Goal: Transaction & Acquisition: Purchase product/service

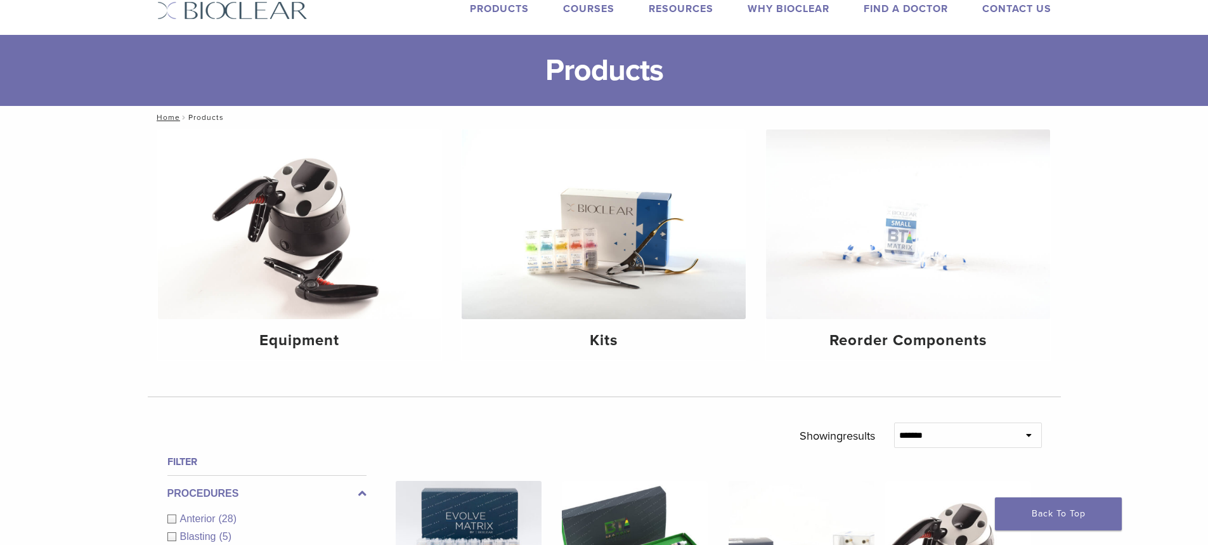
scroll to position [14, 0]
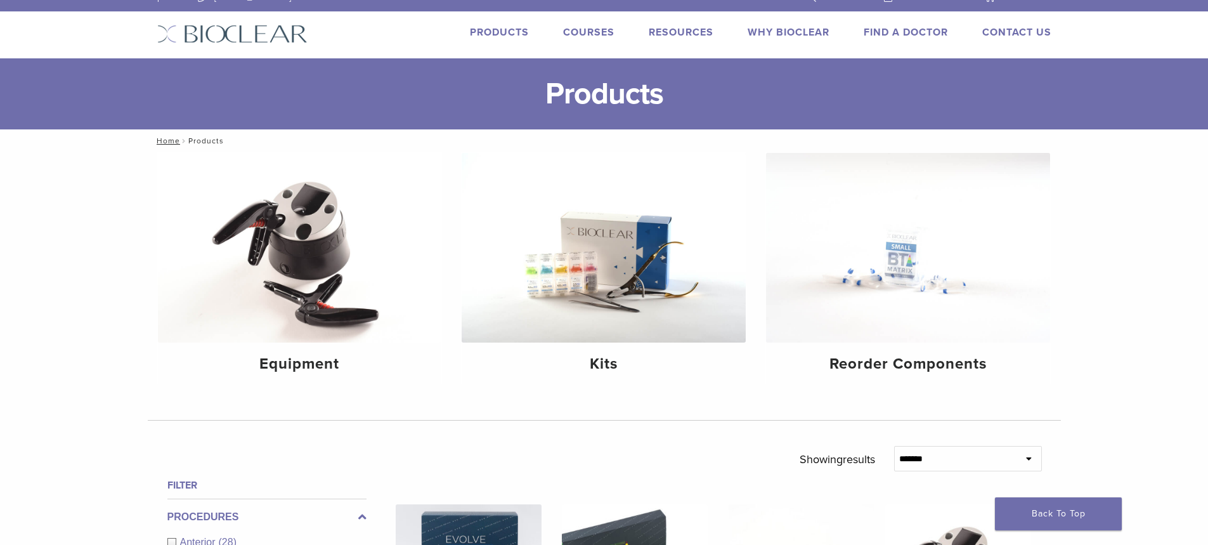
click at [502, 28] on link "Products" at bounding box center [499, 32] width 59 height 13
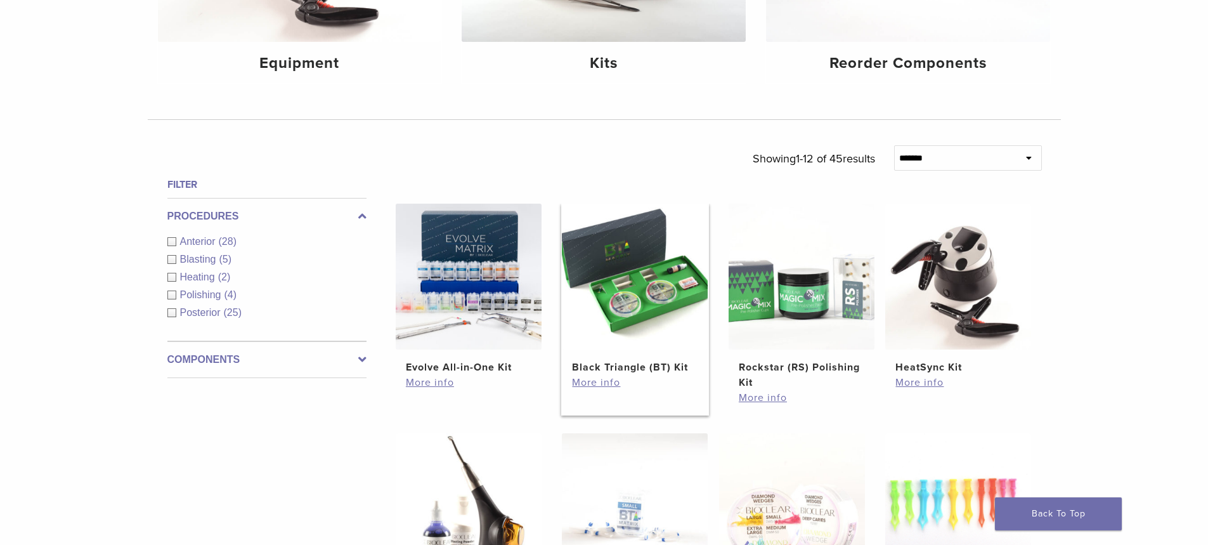
scroll to position [317, 0]
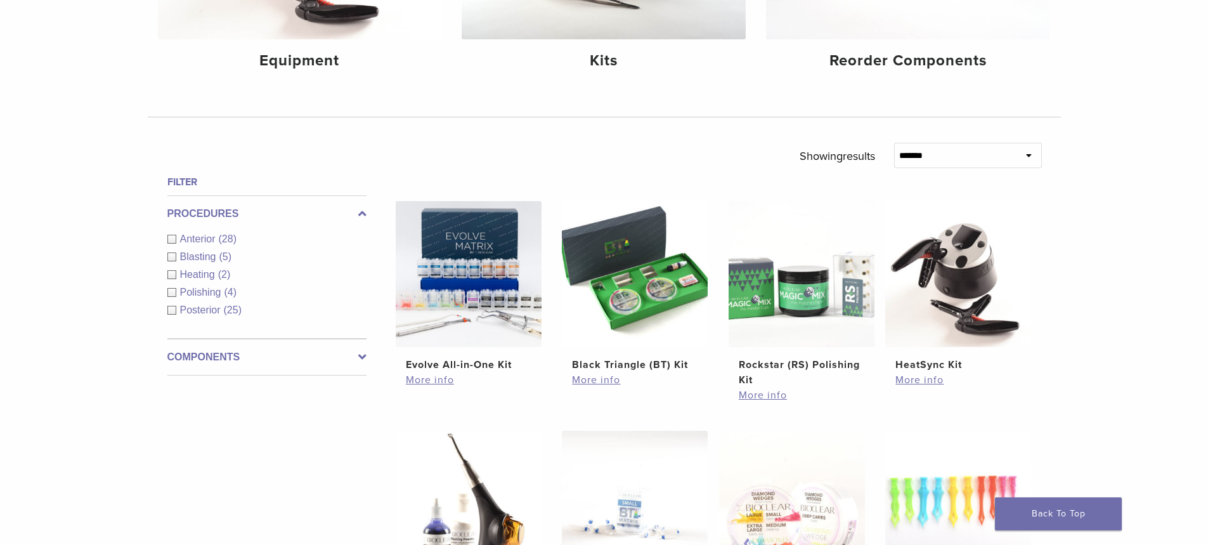
click at [193, 237] on span "Anterior" at bounding box center [199, 238] width 39 height 11
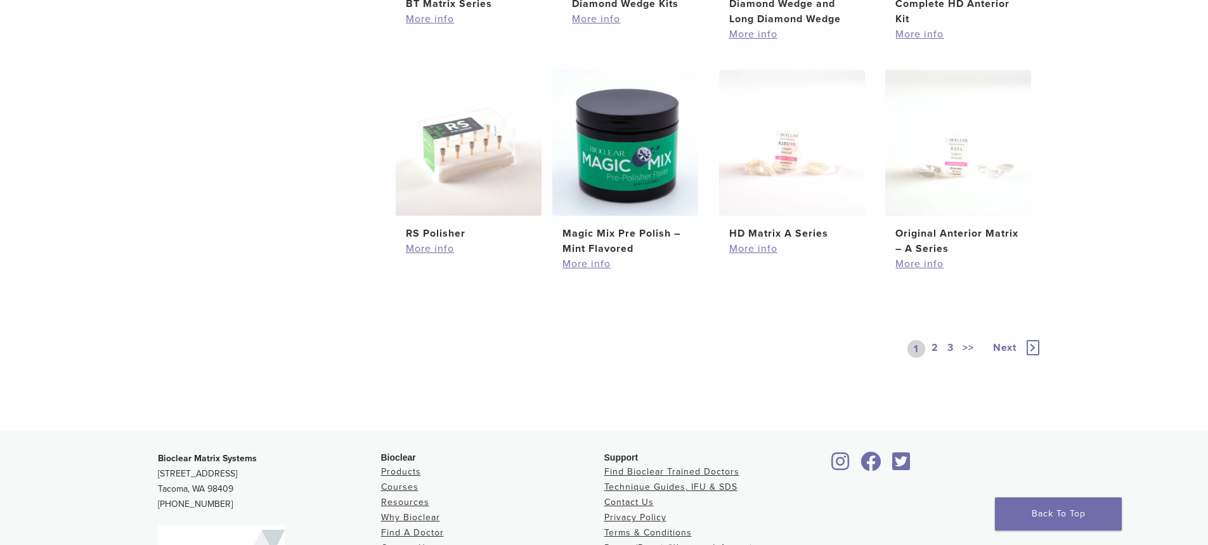
scroll to position [862, 0]
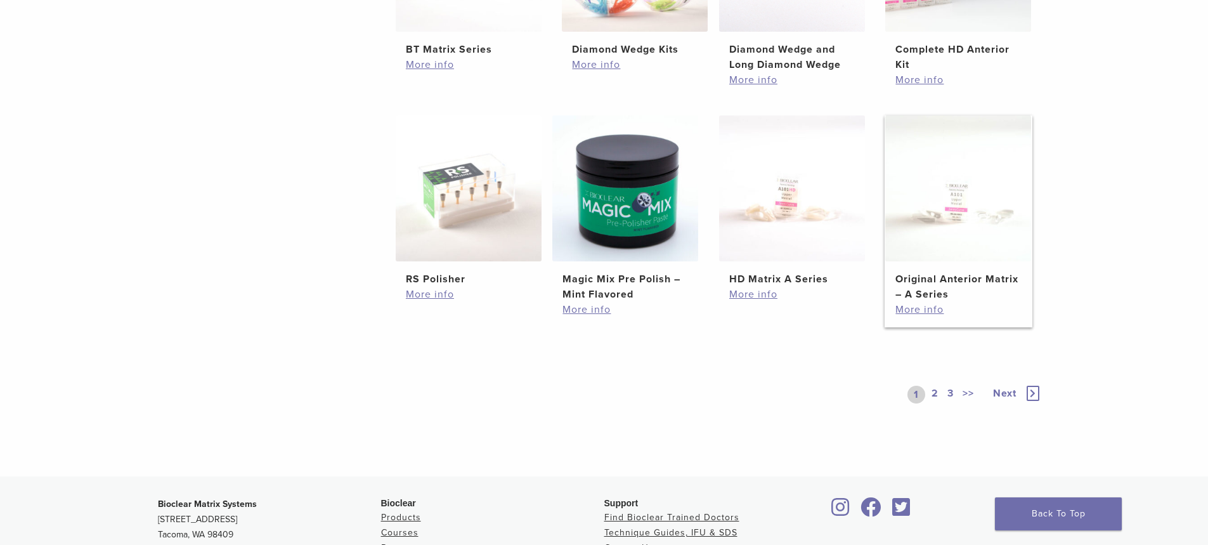
click at [967, 221] on img at bounding box center [959, 188] width 146 height 146
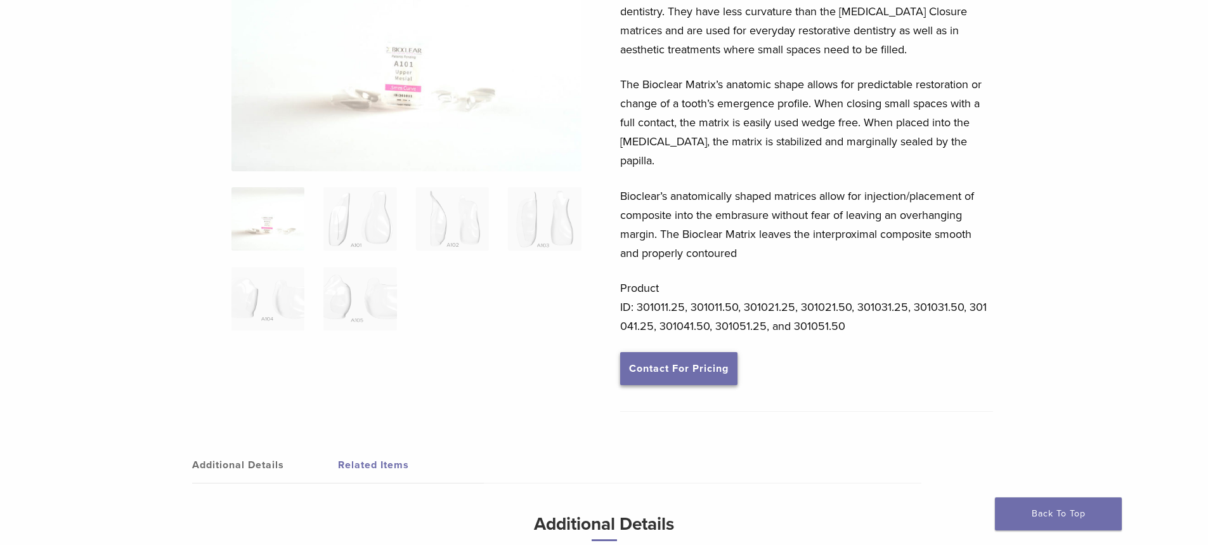
scroll to position [254, 0]
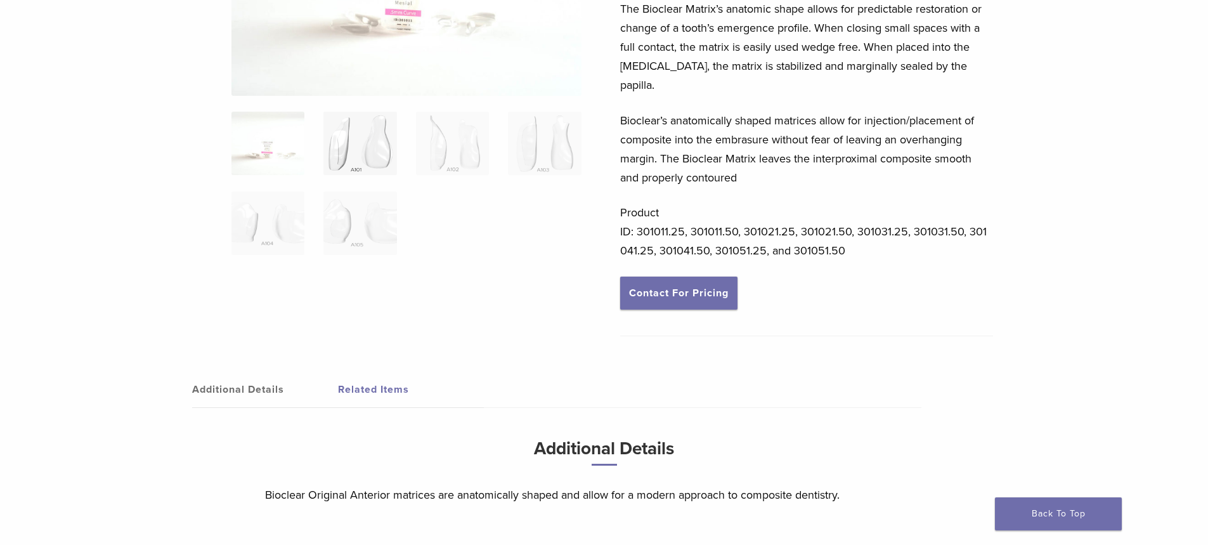
click at [372, 173] on img at bounding box center [360, 143] width 73 height 63
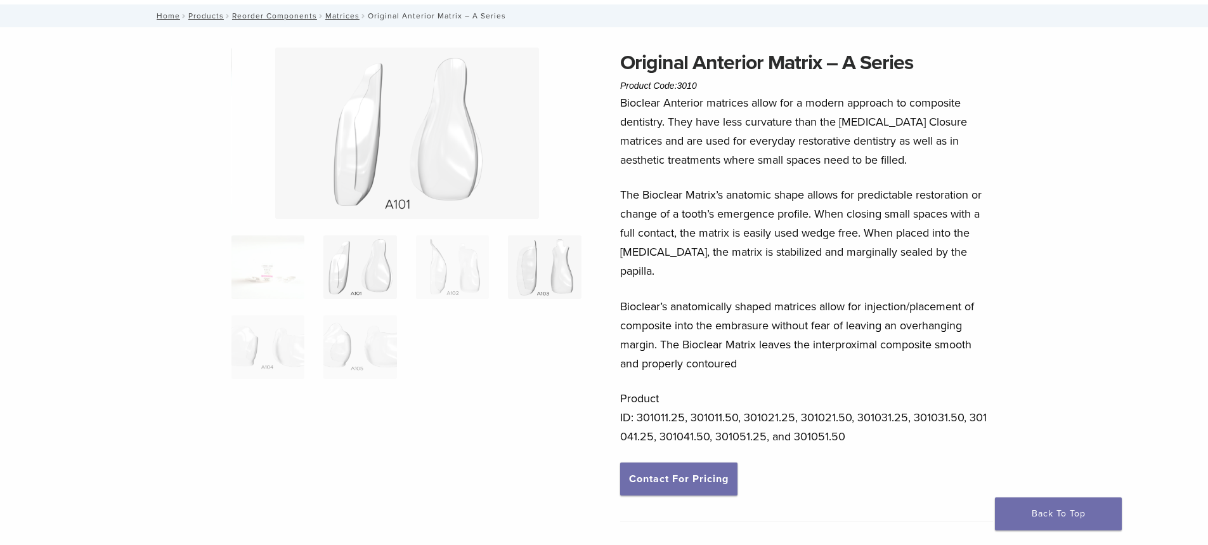
scroll to position [63, 0]
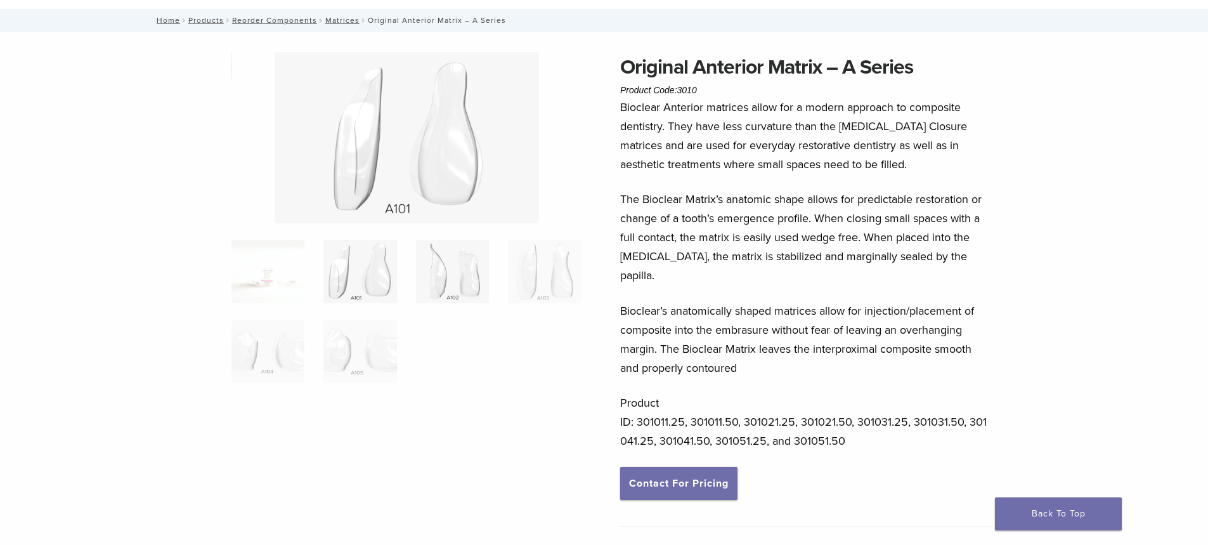
click at [441, 283] on img at bounding box center [452, 271] width 73 height 63
click at [540, 268] on img at bounding box center [544, 271] width 73 height 63
click at [252, 360] on img at bounding box center [268, 351] width 73 height 63
click at [557, 261] on img at bounding box center [544, 271] width 73 height 63
click at [474, 266] on img at bounding box center [452, 271] width 73 height 63
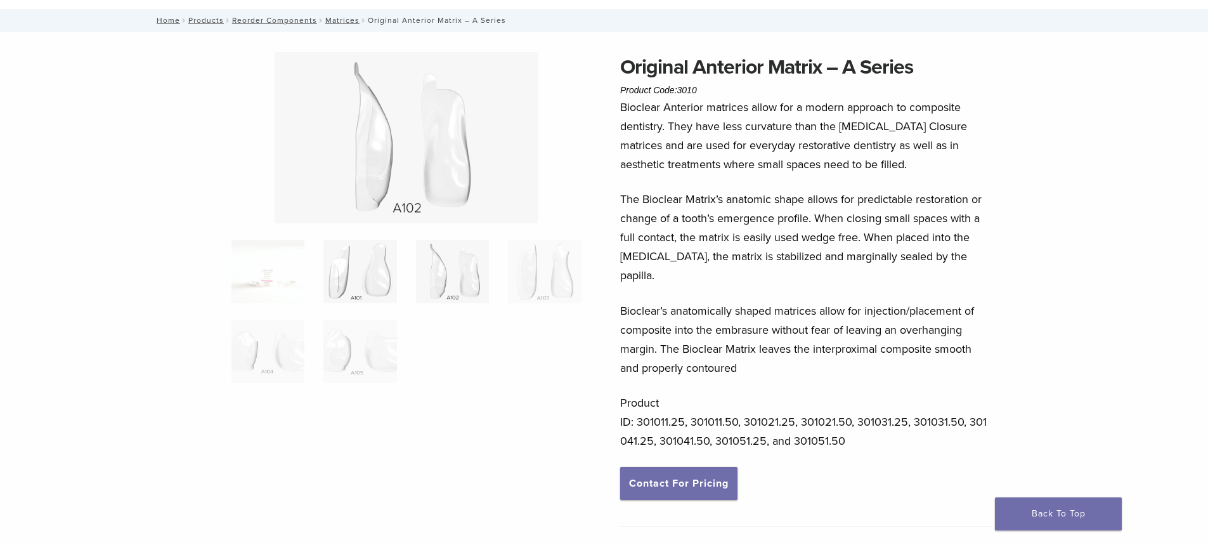
click at [389, 272] on img at bounding box center [360, 271] width 73 height 63
click at [263, 357] on img at bounding box center [268, 351] width 73 height 63
click at [327, 347] on img at bounding box center [360, 351] width 73 height 63
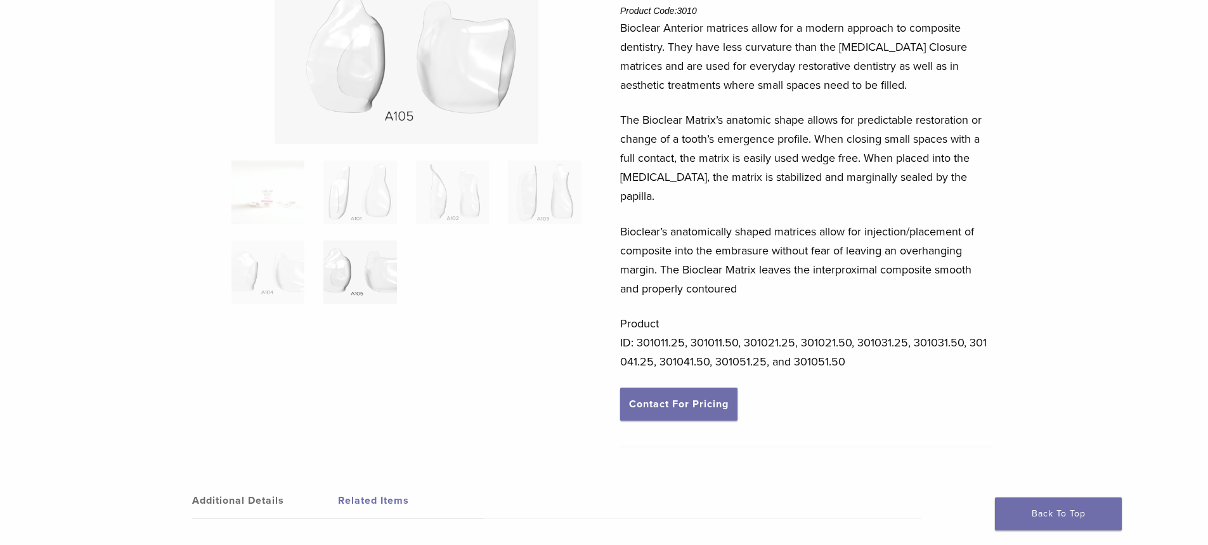
scroll to position [122, 0]
